Goal: Navigation & Orientation: Find specific page/section

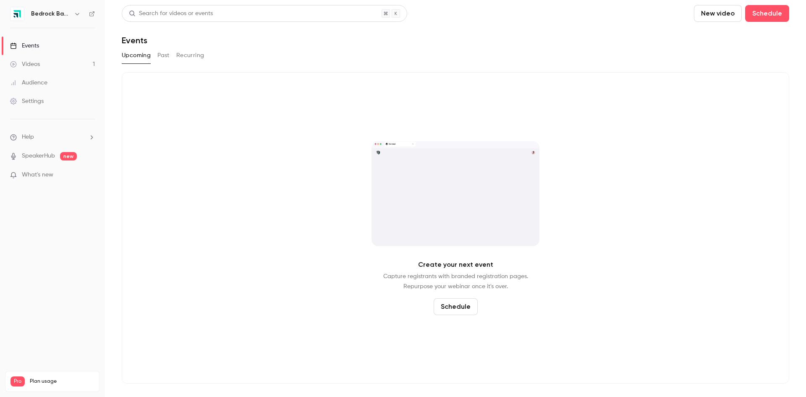
click at [80, 13] on icon "button" at bounding box center [77, 13] width 7 height 7
click at [230, 97] on div at bounding box center [403, 198] width 806 height 397
click at [65, 13] on h6 "Bedrock Basics" at bounding box center [50, 14] width 39 height 8
click at [79, 14] on icon "button" at bounding box center [77, 13] width 7 height 7
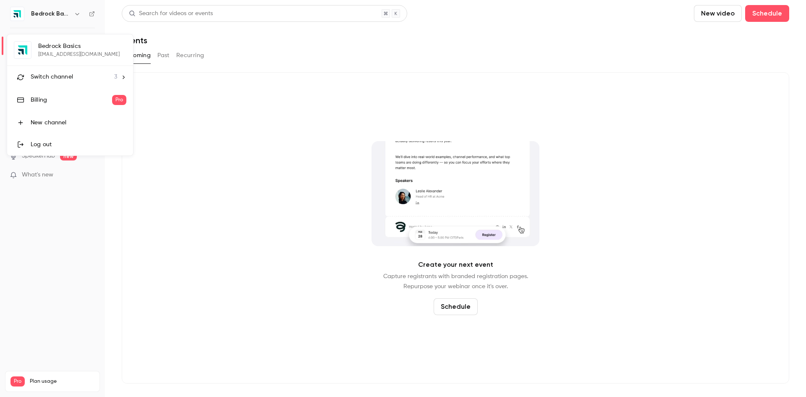
click at [62, 75] on span "Switch channel" at bounding box center [52, 77] width 42 height 9
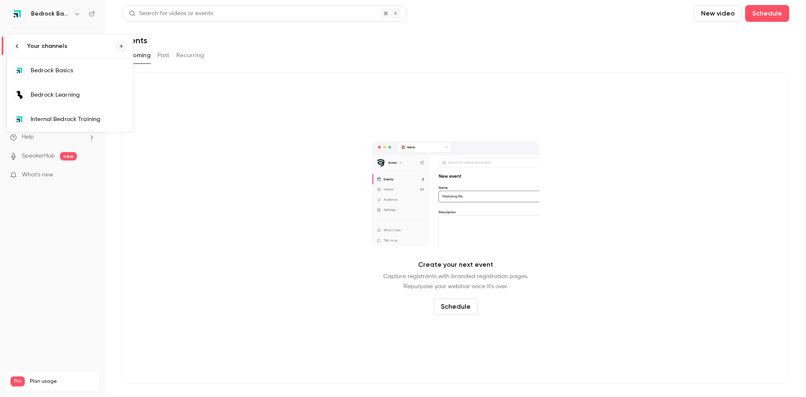
click at [65, 123] on div "Internal Bedrock Training" at bounding box center [79, 119] width 96 height 8
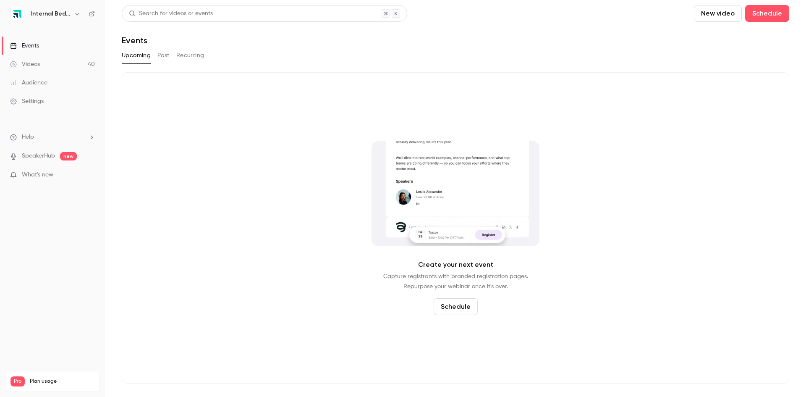
click at [55, 66] on link "Videos 40" at bounding box center [52, 64] width 105 height 18
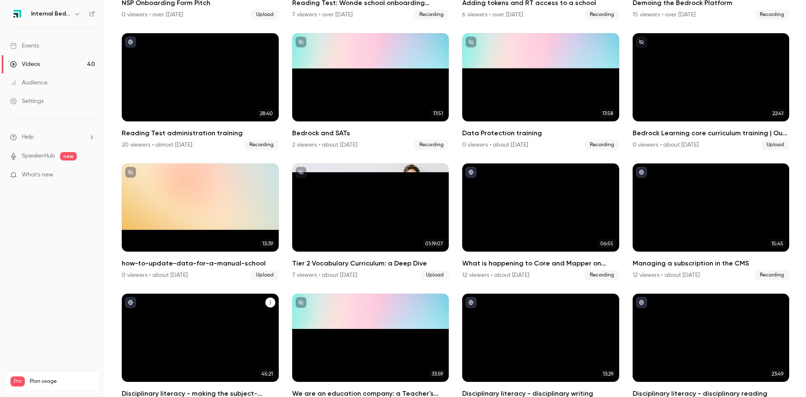
scroll to position [965, 0]
